Goal: Information Seeking & Learning: Learn about a topic

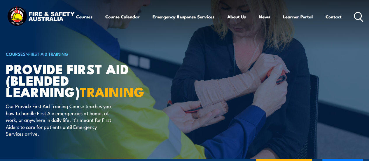
drag, startPoint x: 371, startPoint y: 8, endPoint x: 373, endPoint y: -11, distance: 19.6
click at [369, 0] on html "Courses Course Calendar Emergency Response Services Services Overview Emergency…" at bounding box center [184, 80] width 369 height 161
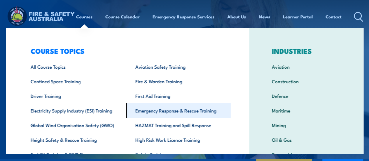
click at [194, 112] on link "Emergency Response & Rescue Training" at bounding box center [178, 110] width 105 height 15
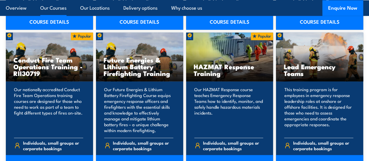
scroll to position [594, 0]
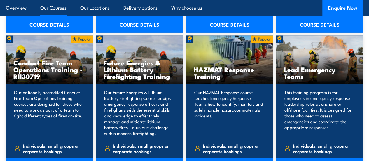
drag, startPoint x: 371, startPoint y: 11, endPoint x: 373, endPoint y: 49, distance: 38.3
click at [146, 71] on h3 "Future Energies & Lithium Battery Firefighting Training" at bounding box center [139, 69] width 72 height 20
click at [132, 120] on p "Our Future Energies & Lithium Battery Firefighting Course equips emergency resp…" at bounding box center [138, 112] width 69 height 47
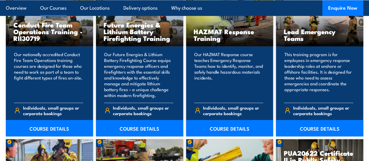
scroll to position [635, 0]
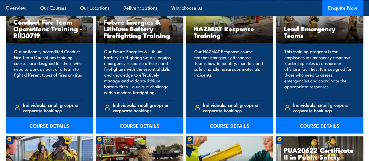
click at [141, 133] on link "COURSE DETAILS" at bounding box center [139, 125] width 87 height 16
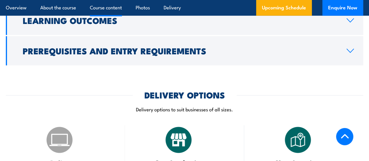
scroll to position [800, 0]
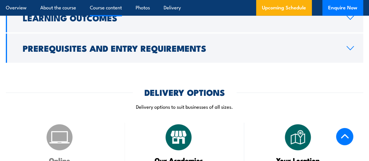
click at [194, 117] on div "DELIVERY OPTIONS Delivery options to suit businesses of all sizes." at bounding box center [184, 102] width 357 height 29
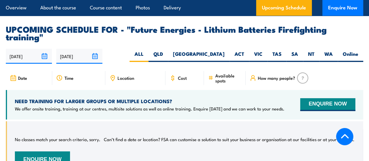
scroll to position [1098, 0]
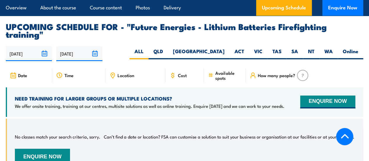
click at [180, 78] on span "Cost" at bounding box center [182, 75] width 9 height 5
click at [173, 78] on icon at bounding box center [172, 75] width 6 height 6
click at [304, 81] on img at bounding box center [302, 75] width 11 height 11
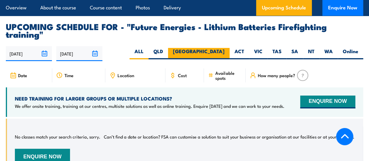
click at [220, 59] on label "NSW" at bounding box center [199, 53] width 62 height 11
click at [224, 52] on input "NSW" at bounding box center [226, 50] width 4 height 4
radio input "true"
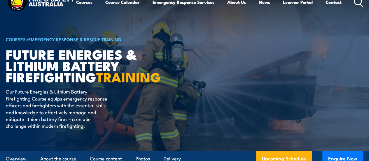
scroll to position [20, 0]
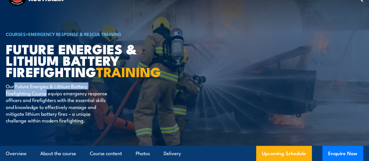
drag, startPoint x: 14, startPoint y: 112, endPoint x: 47, endPoint y: 120, distance: 33.6
click at [47, 120] on p "Our Future Energies & Lithium Battery Firefighting Course equips emergency resp…" at bounding box center [59, 103] width 106 height 41
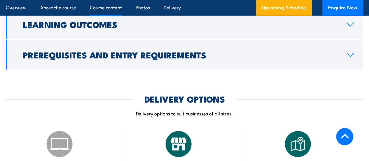
scroll to position [791, 0]
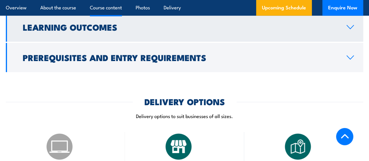
click at [349, 41] on link "Learning Outcomes" at bounding box center [184, 27] width 357 height 29
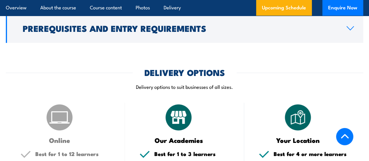
scroll to position [801, 0]
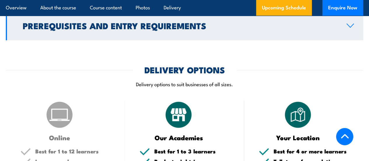
click at [350, 28] on icon at bounding box center [350, 25] width 8 height 5
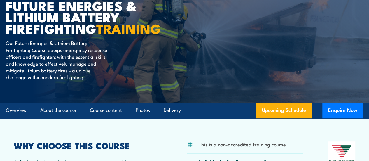
scroll to position [80, 0]
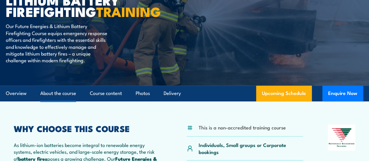
click at [58, 101] on link "About the course" at bounding box center [58, 92] width 36 height 15
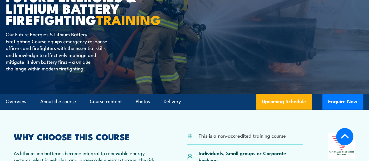
scroll to position [38, 0]
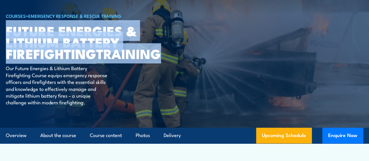
drag, startPoint x: 8, startPoint y: 47, endPoint x: 70, endPoint y: 87, distance: 74.1
click at [70, 59] on h1 "Future Energies & Lithium Battery Firefighting TRAINING" at bounding box center [78, 42] width 144 height 34
copy h1 "Future Energies & Lithium Battery Firefighting TRAINING"
